Goal: Task Accomplishment & Management: Manage account settings

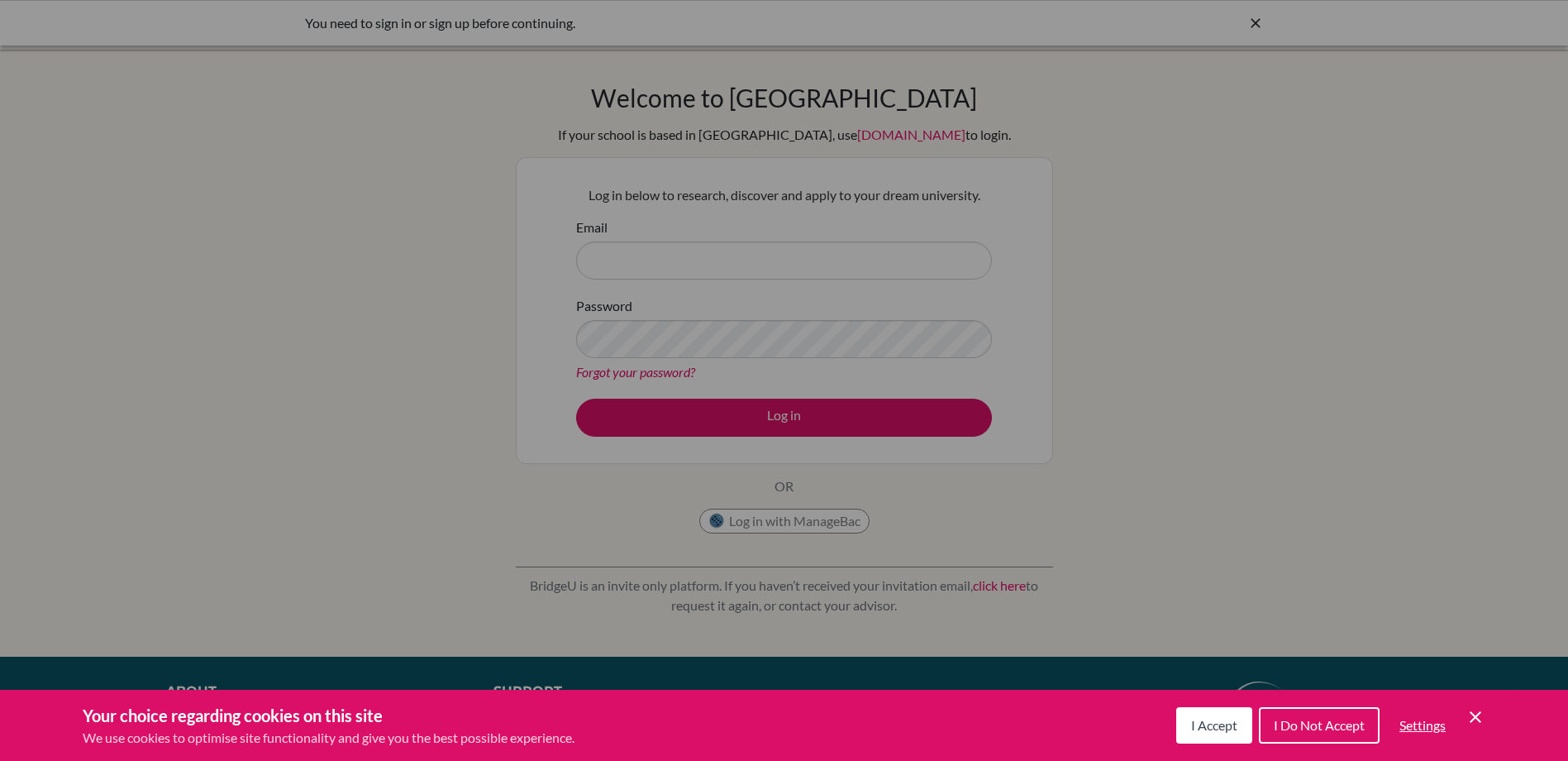
click at [1207, 735] on button "I Accept" at bounding box center [1215, 725] width 76 height 36
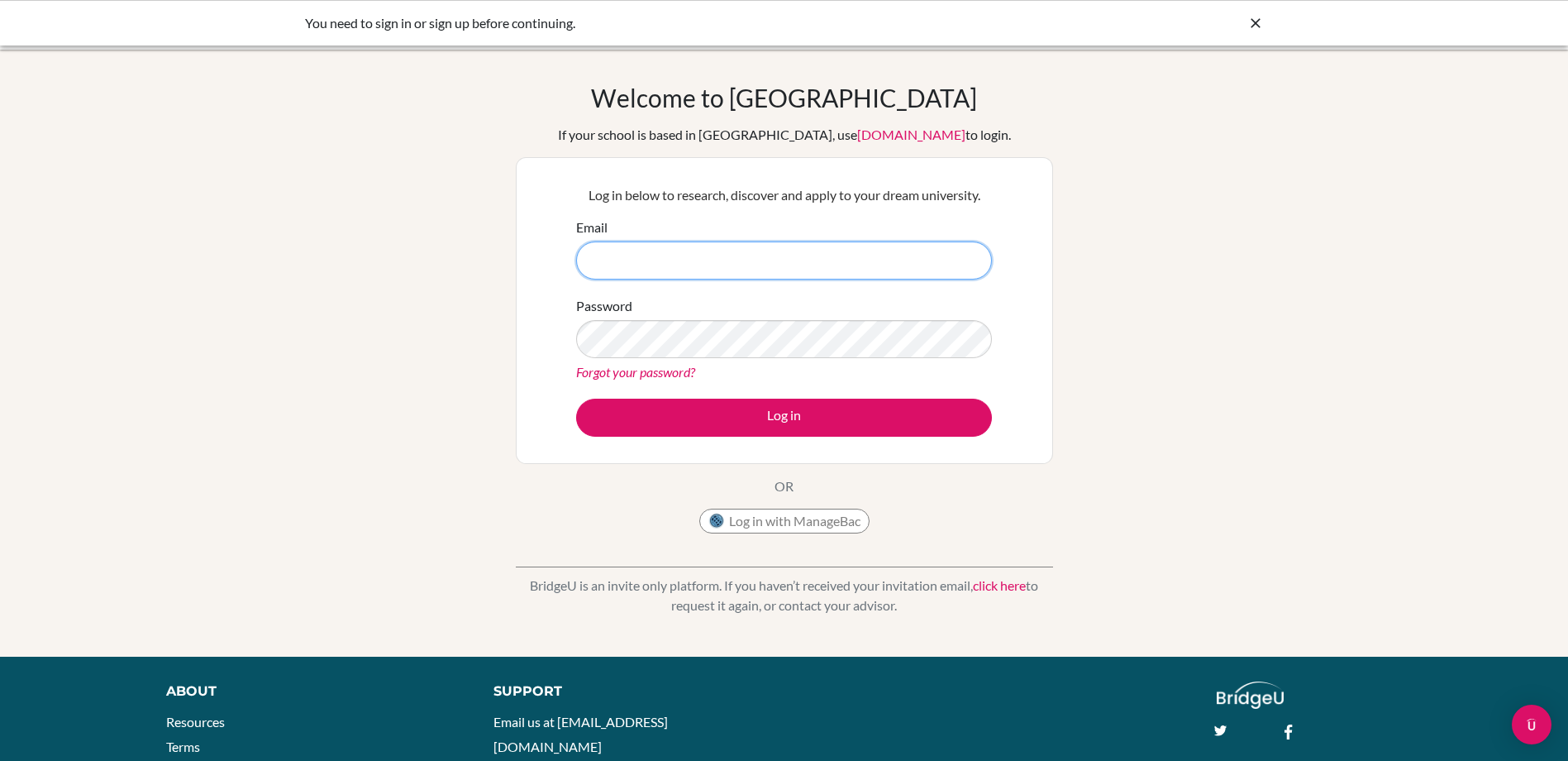
click at [804, 262] on input "Email" at bounding box center [784, 260] width 416 height 38
paste input "[PERSON_NAME][EMAIL_ADDRESS][PERSON_NAME][DOMAIN_NAME]"
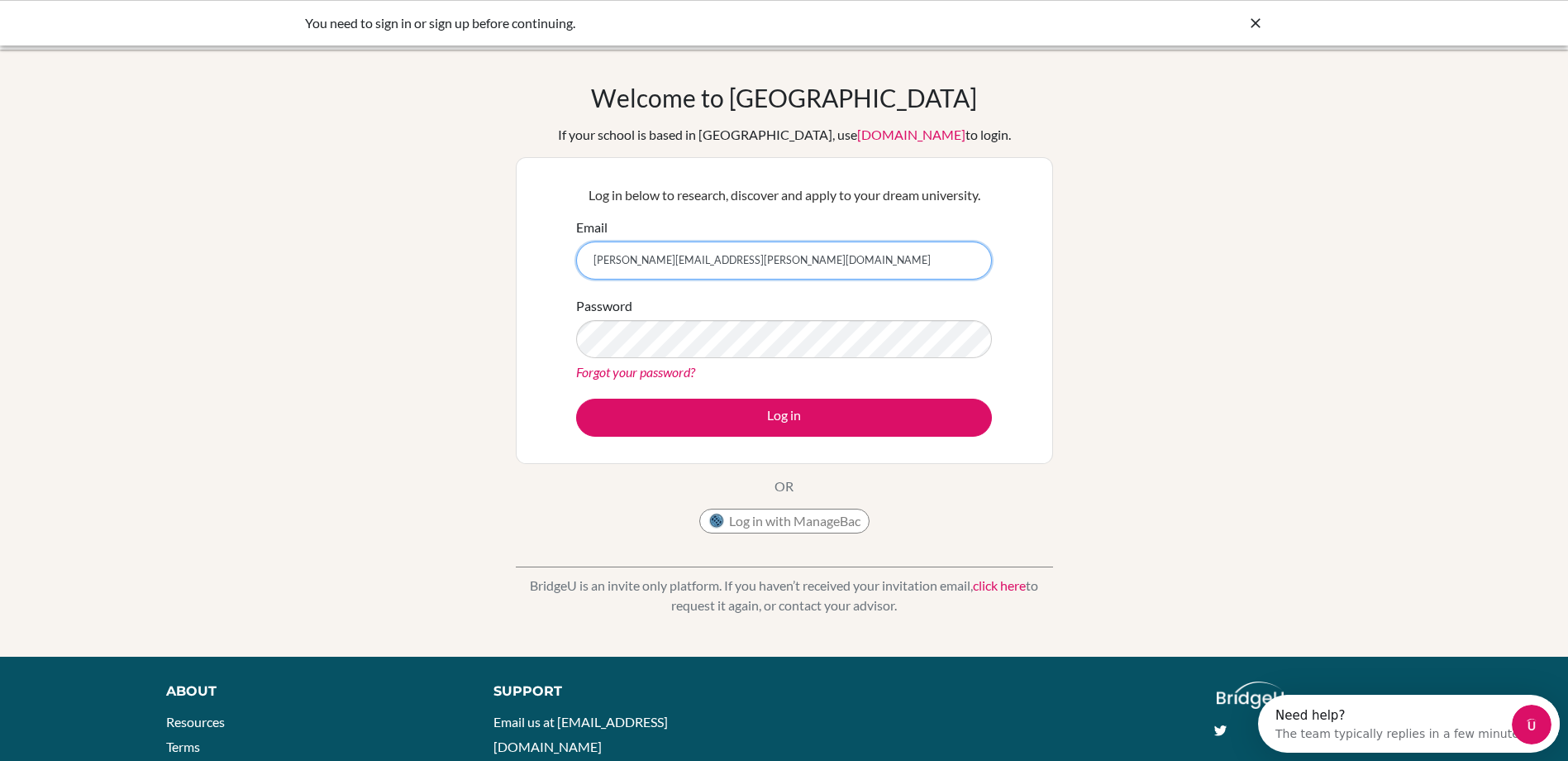
type input "[PERSON_NAME][EMAIL_ADDRESS][PERSON_NAME][DOMAIN_NAME]"
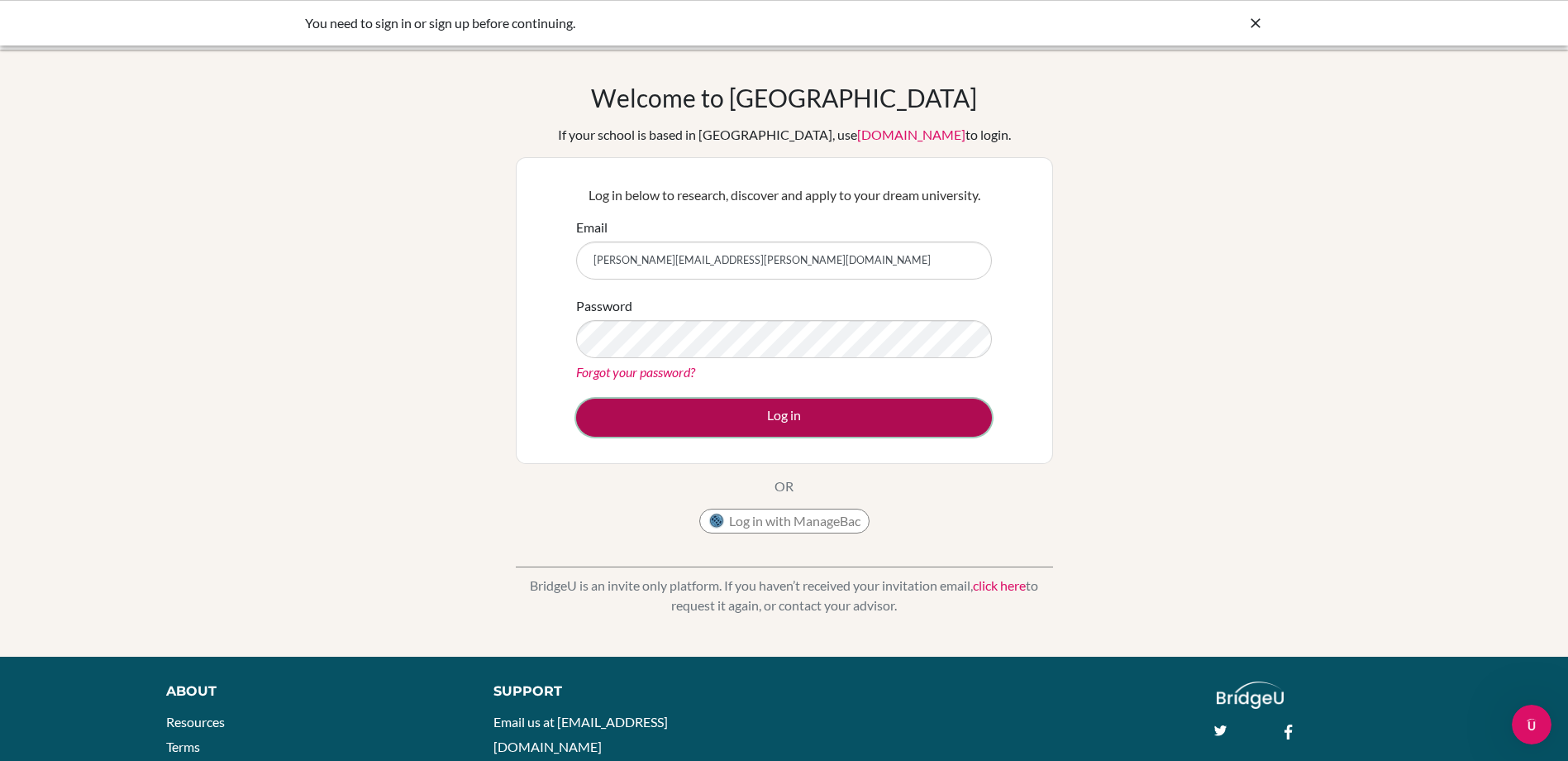
click at [768, 425] on button "Log in" at bounding box center [784, 417] width 416 height 38
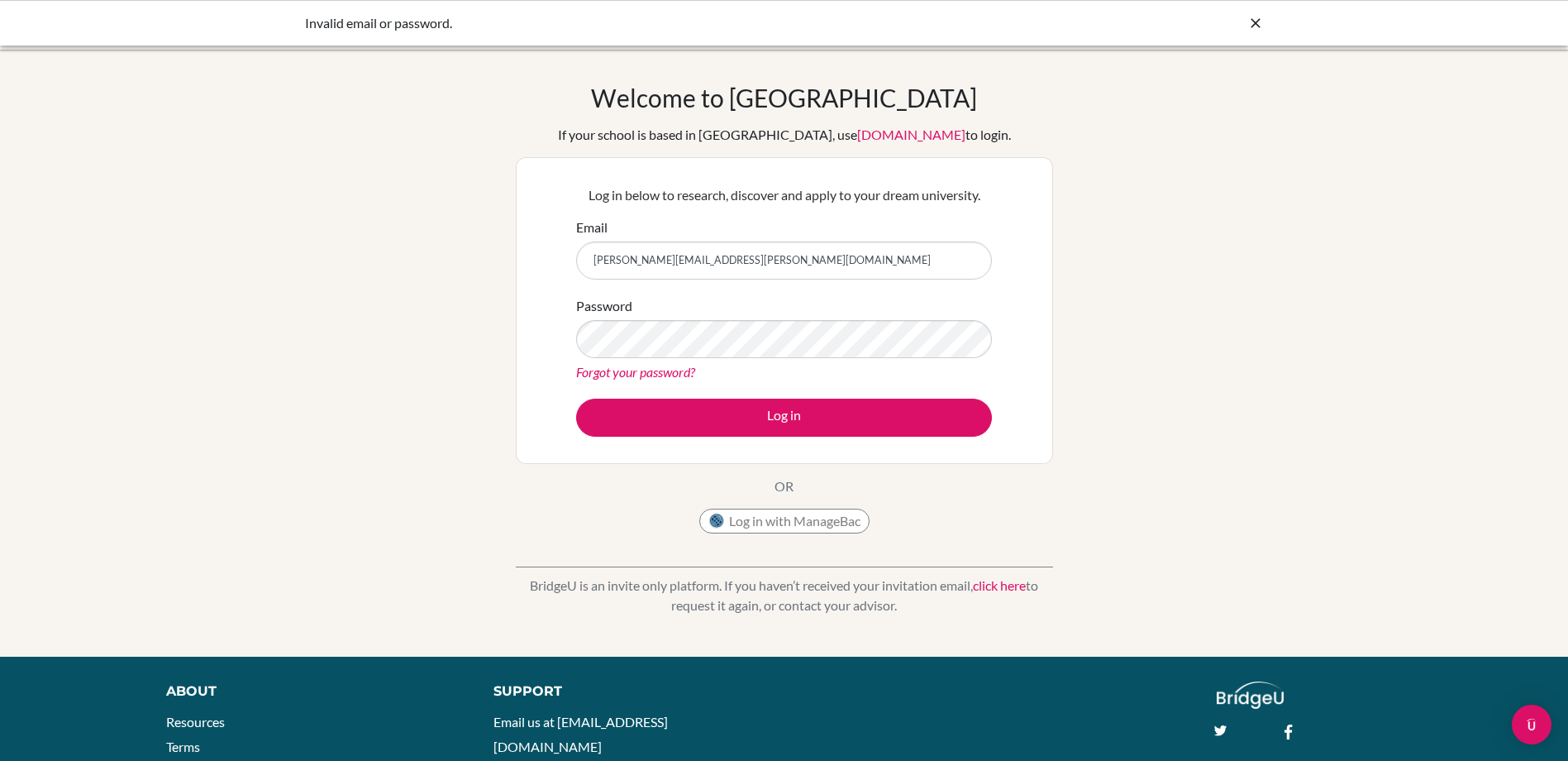
click at [861, 260] on input "[PERSON_NAME][EMAIL_ADDRESS][PERSON_NAME][DOMAIN_NAME]" at bounding box center [784, 260] width 416 height 38
click at [576, 399] on button "Log in" at bounding box center [784, 417] width 416 height 38
